Goal: Task Accomplishment & Management: Manage account settings

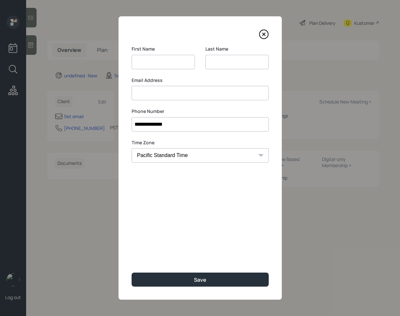
select select "America/Los_Angeles"
click at [163, 62] on input "[PERSON_NAME]" at bounding box center [163, 62] width 63 height 14
type input "[PERSON_NAME]"
click at [227, 60] on input at bounding box center [236, 62] width 63 height 14
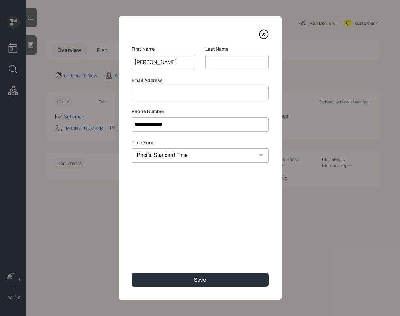
paste input "Malahovesky"
type input "Malahovesky"
click at [175, 91] on input at bounding box center [200, 93] width 137 height 14
click at [181, 97] on input at bounding box center [200, 93] width 137 height 14
type input "[EMAIL_ADDRESS][DOMAIN_NAME]"
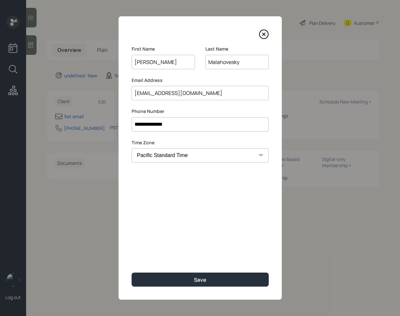
click at [141, 59] on input "[PERSON_NAME]" at bounding box center [163, 62] width 63 height 14
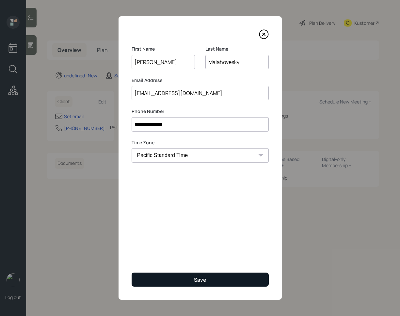
type input "[PERSON_NAME]"
click at [184, 276] on button "Save" at bounding box center [200, 279] width 137 height 14
